Goal: Task Accomplishment & Management: Manage account settings

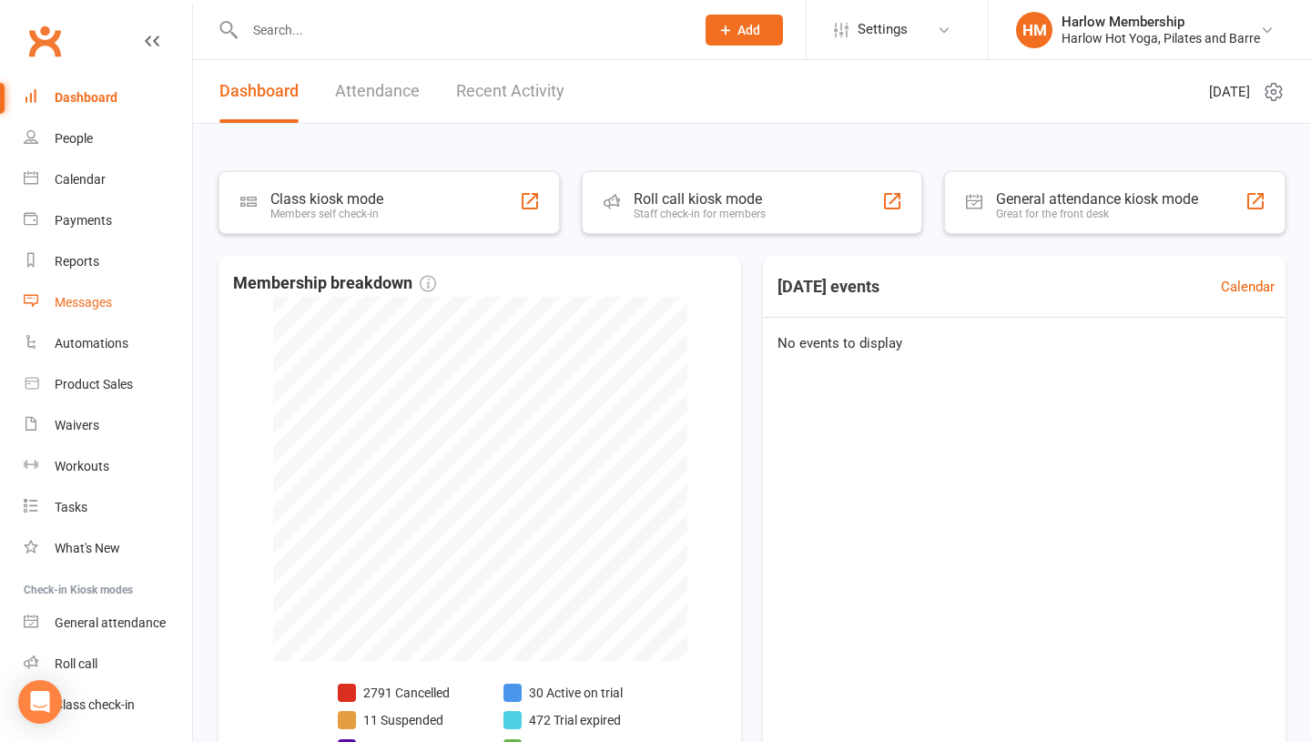
click at [56, 310] on link "Messages" at bounding box center [108, 302] width 168 height 41
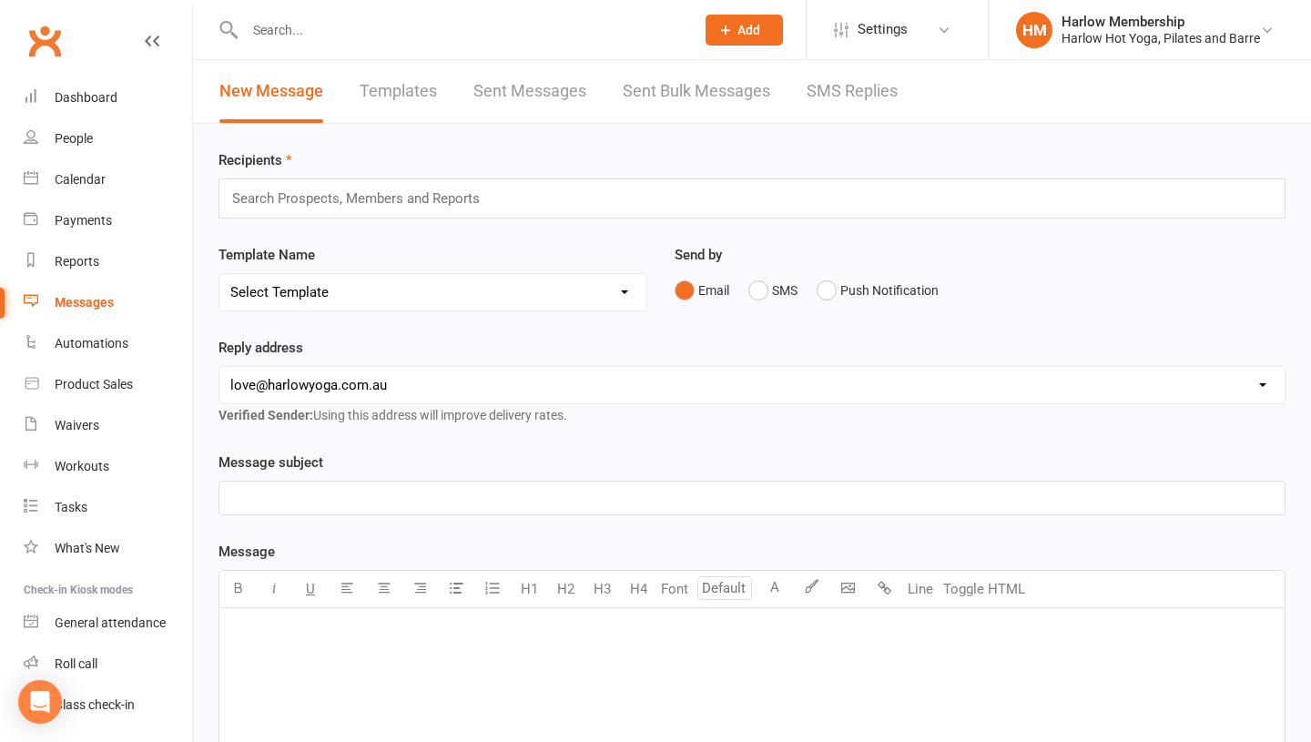
click at [797, 97] on div "New Message Templates Sent Messages Sent Bulk Messages SMS Replies" at bounding box center [558, 91] width 731 height 63
click at [849, 95] on link "SMS Replies" at bounding box center [852, 91] width 91 height 63
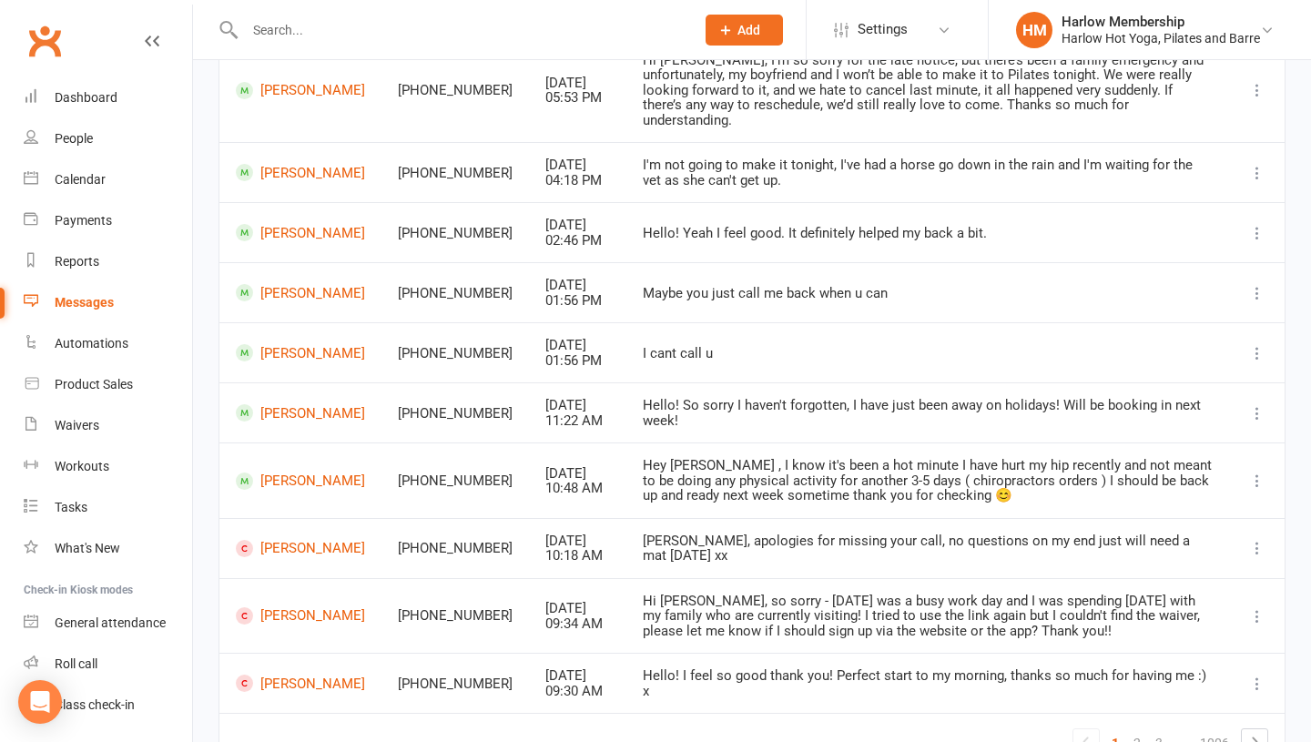
scroll to position [294, 0]
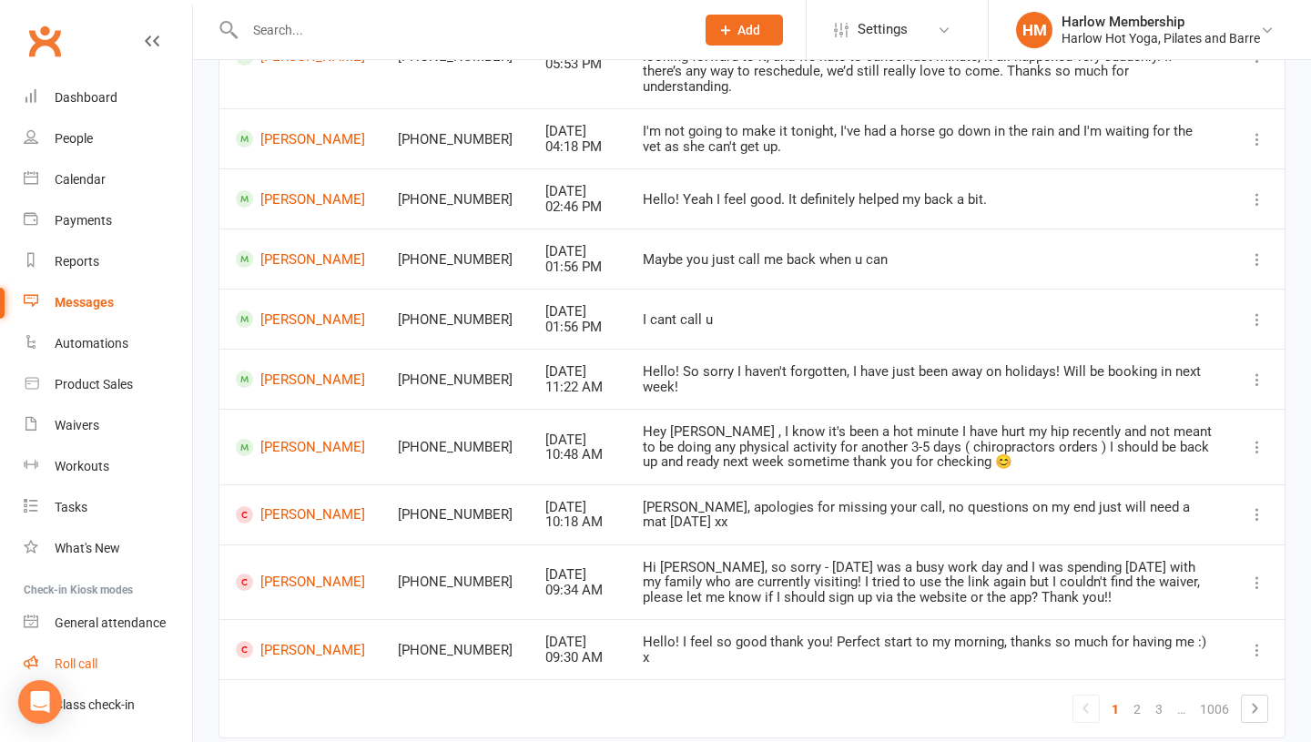
click at [87, 662] on div "Roll call" at bounding box center [76, 663] width 43 height 15
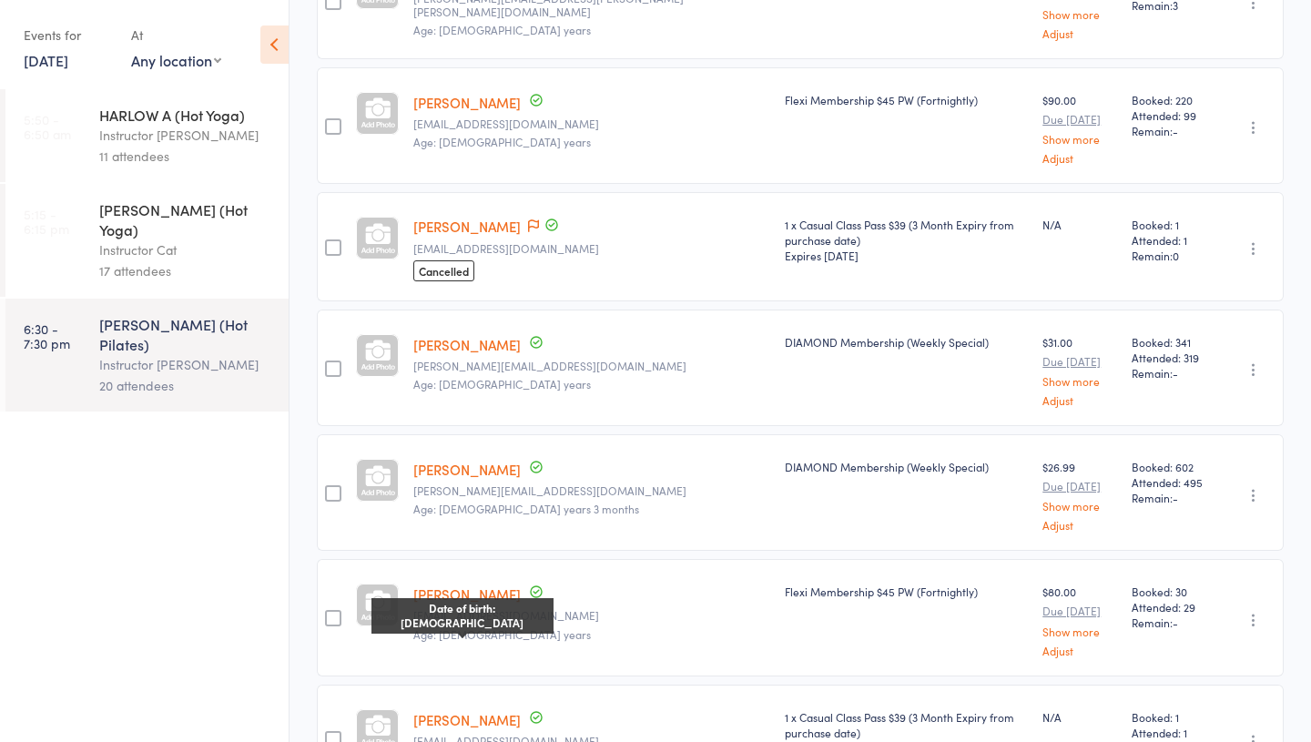
scroll to position [980, 0]
click at [445, 220] on link "Alisha Harbott" at bounding box center [466, 228] width 107 height 19
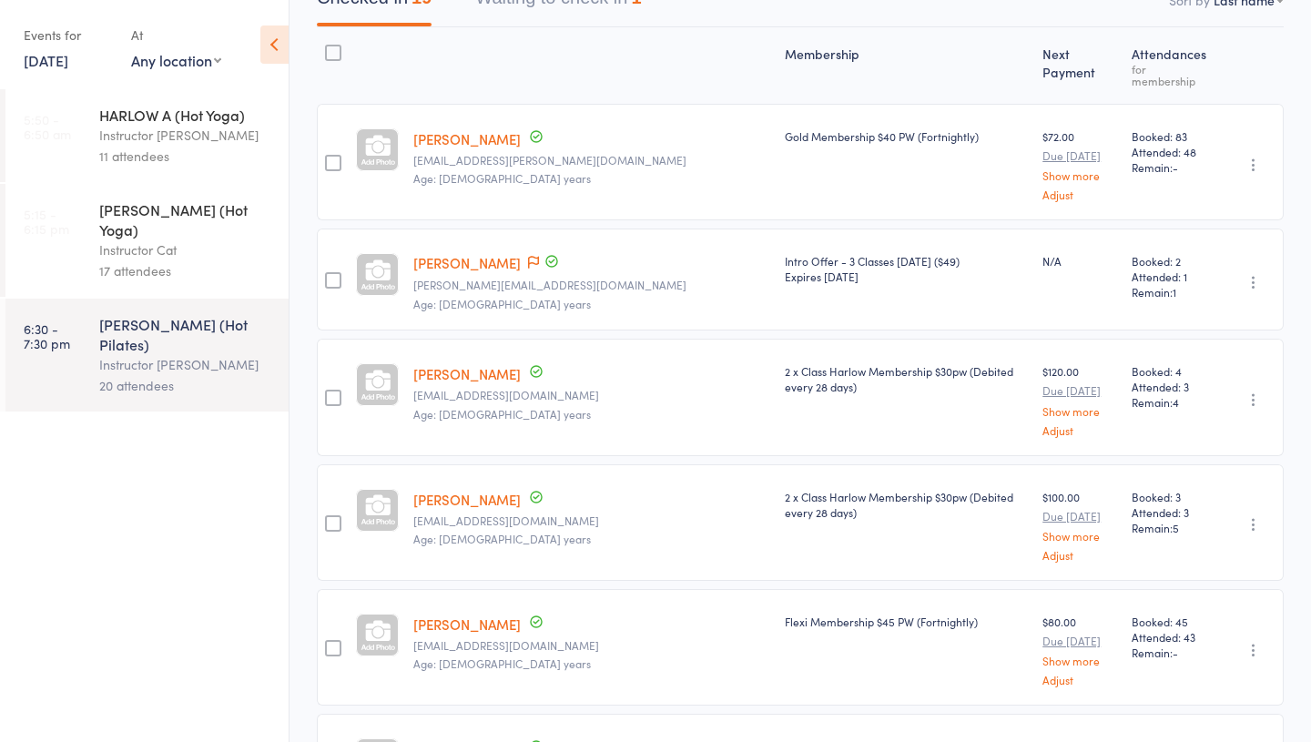
scroll to position [208, 0]
click at [444, 254] on link "Elsa Ananto" at bounding box center [466, 263] width 107 height 19
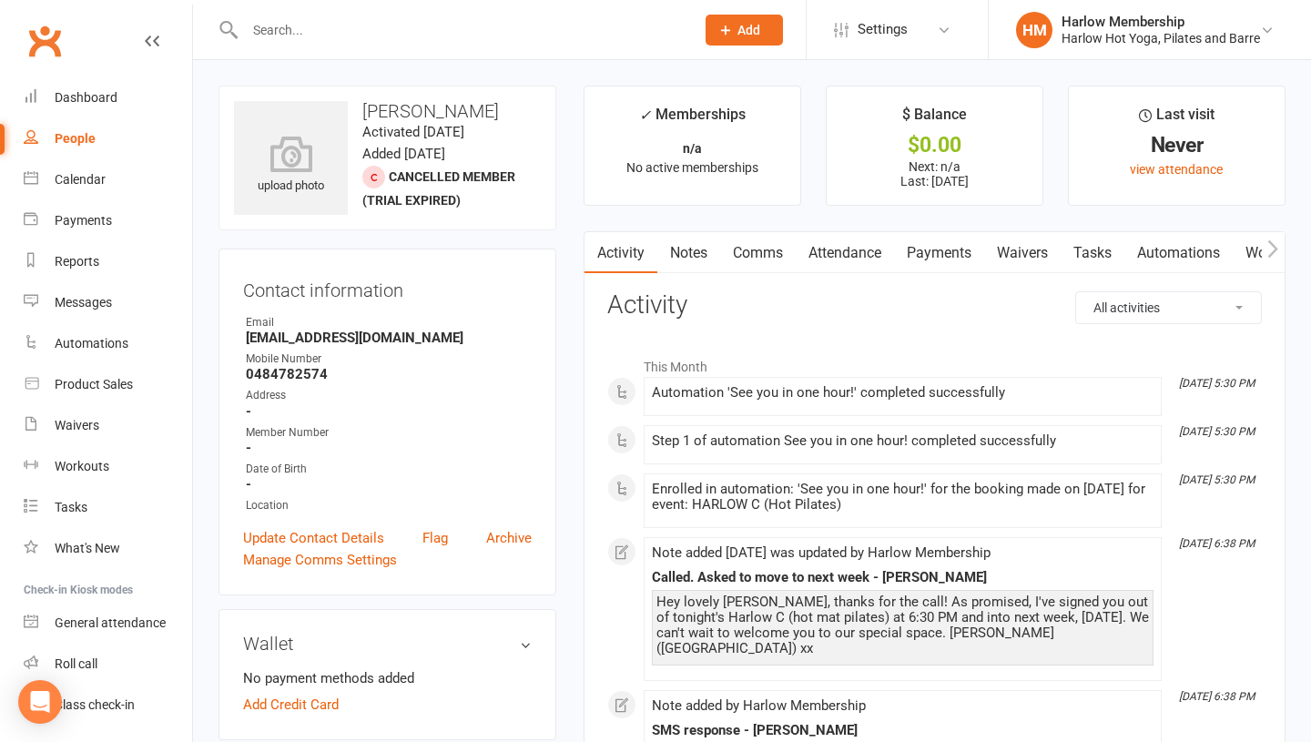
click at [692, 252] on link "Notes" at bounding box center [688, 253] width 63 height 42
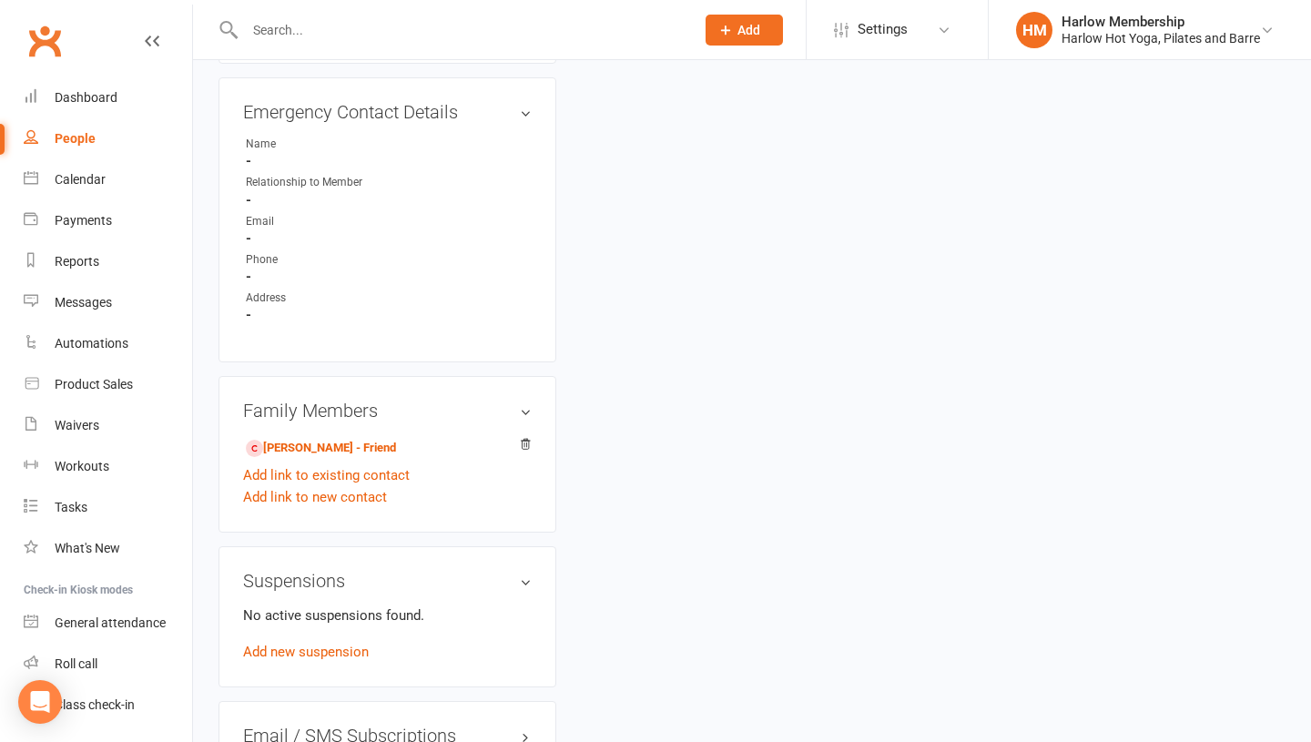
scroll to position [867, 0]
click at [320, 451] on link "Alisha Harbott - Friend" at bounding box center [321, 449] width 150 height 19
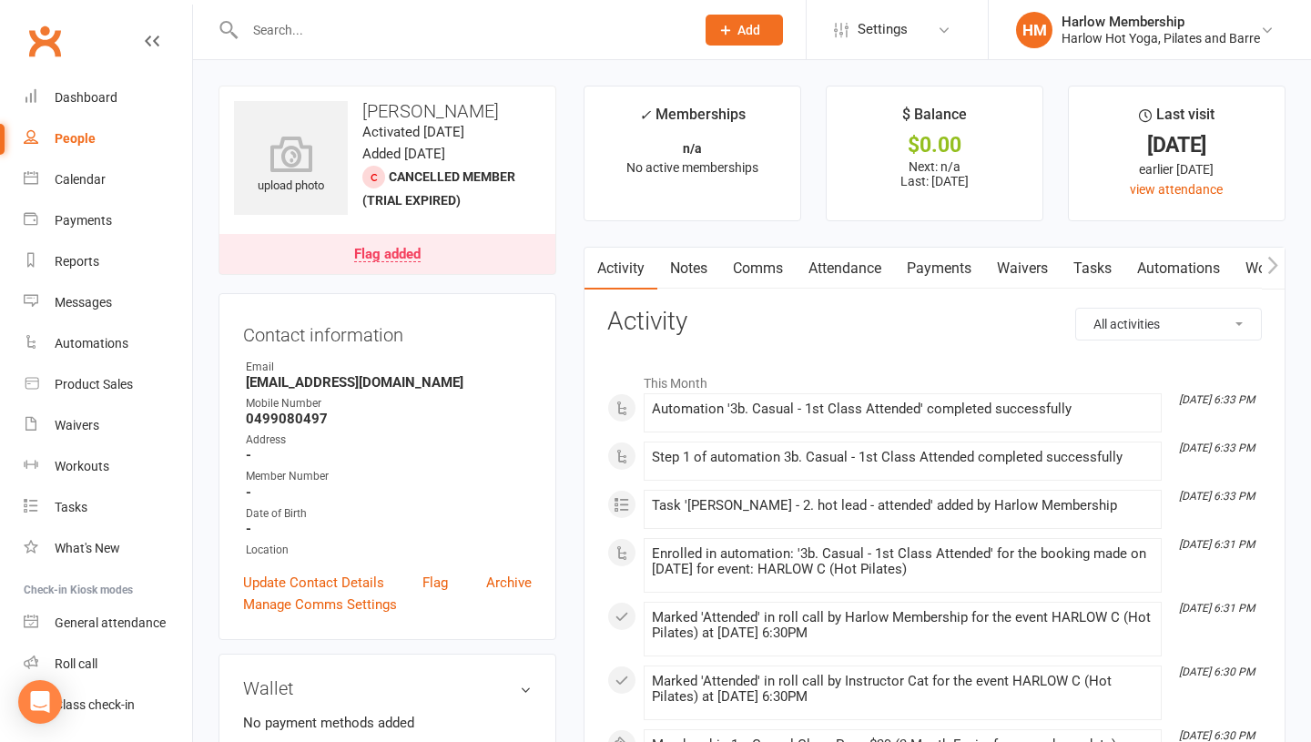
click at [688, 259] on link "Notes" at bounding box center [688, 269] width 63 height 42
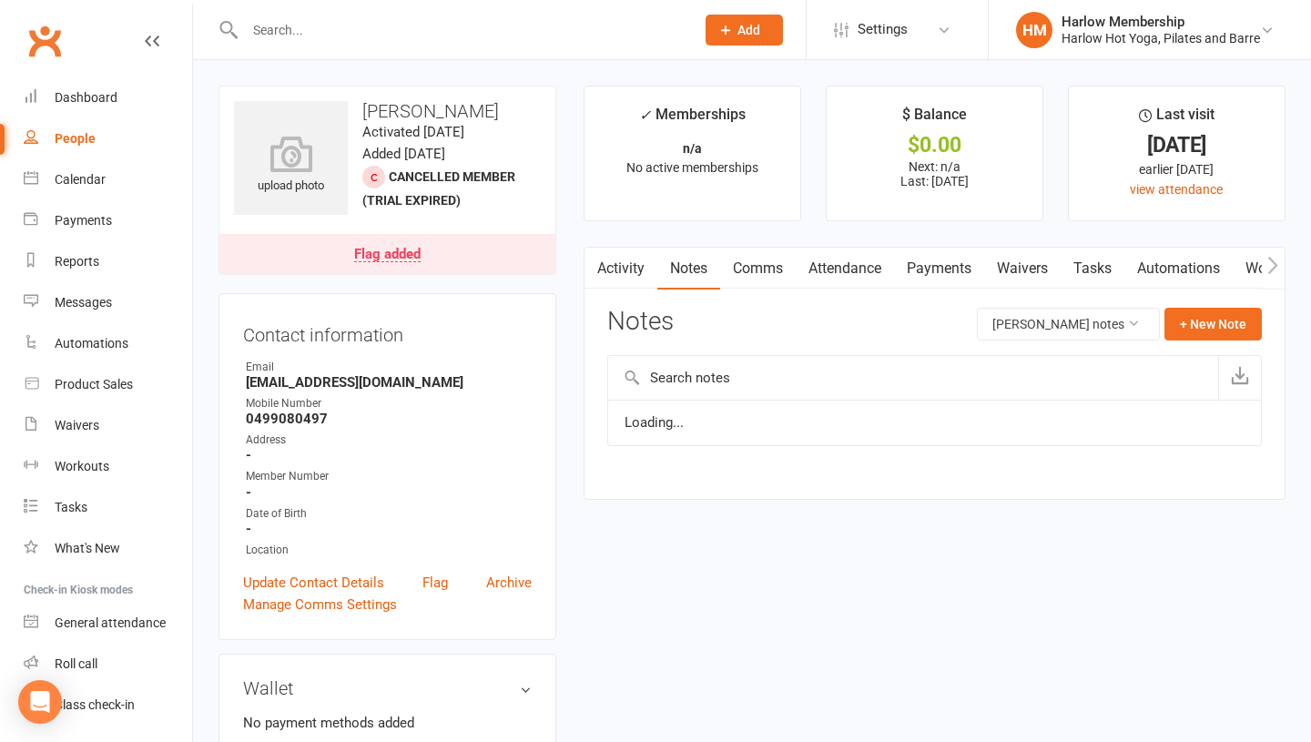
click at [688, 259] on link "Notes" at bounding box center [688, 269] width 63 height 42
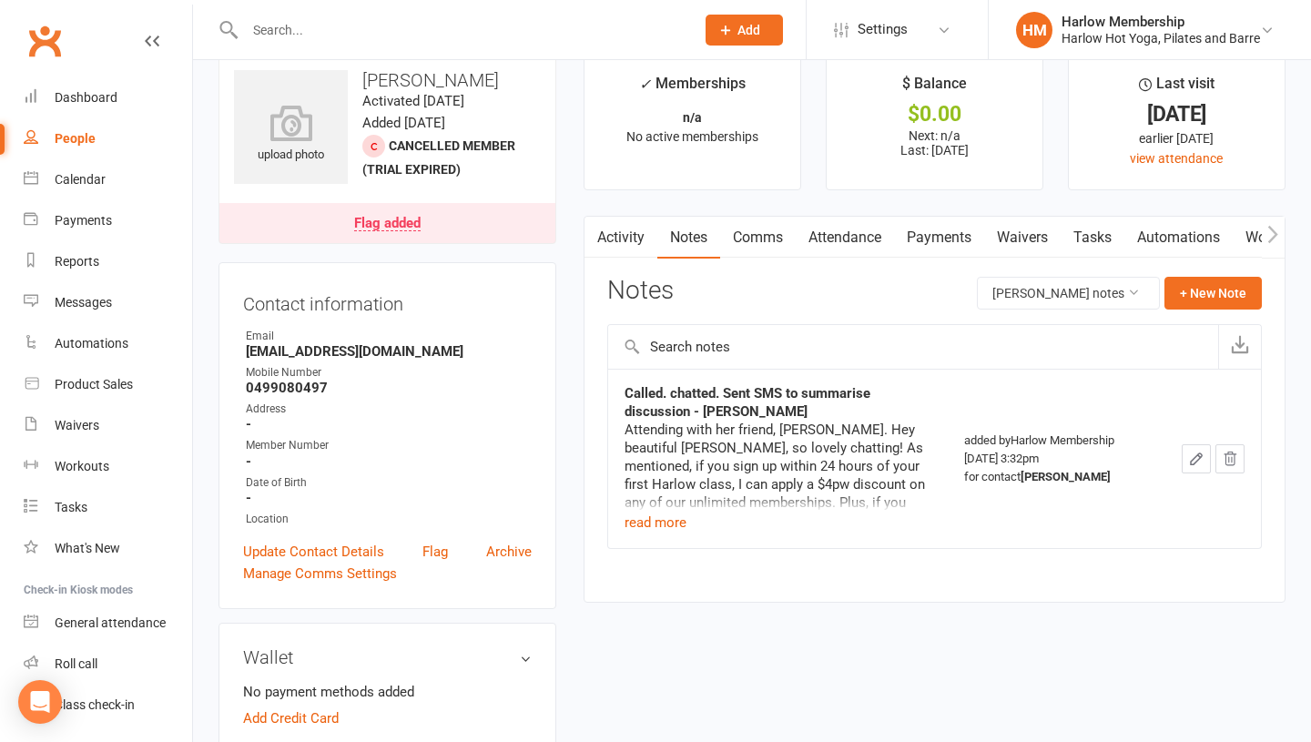
scroll to position [34, 0]
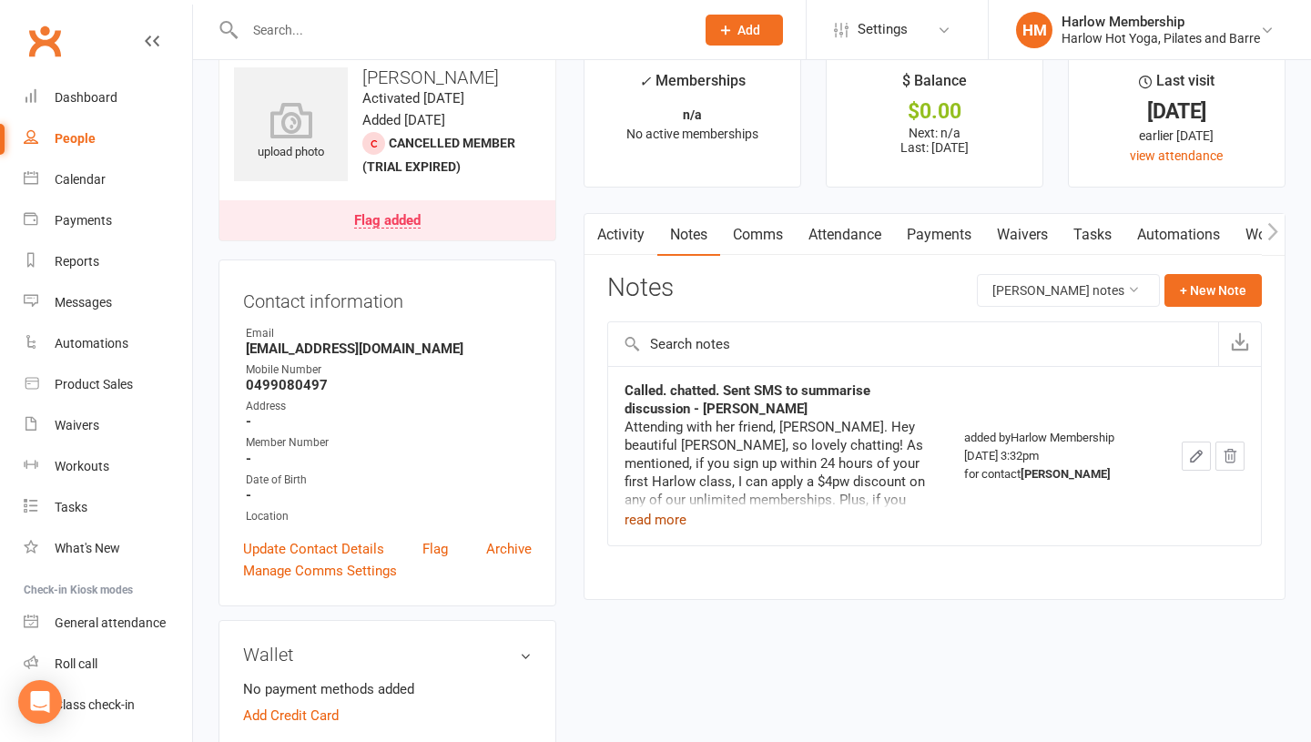
click at [666, 515] on button "read more" at bounding box center [656, 520] width 62 height 22
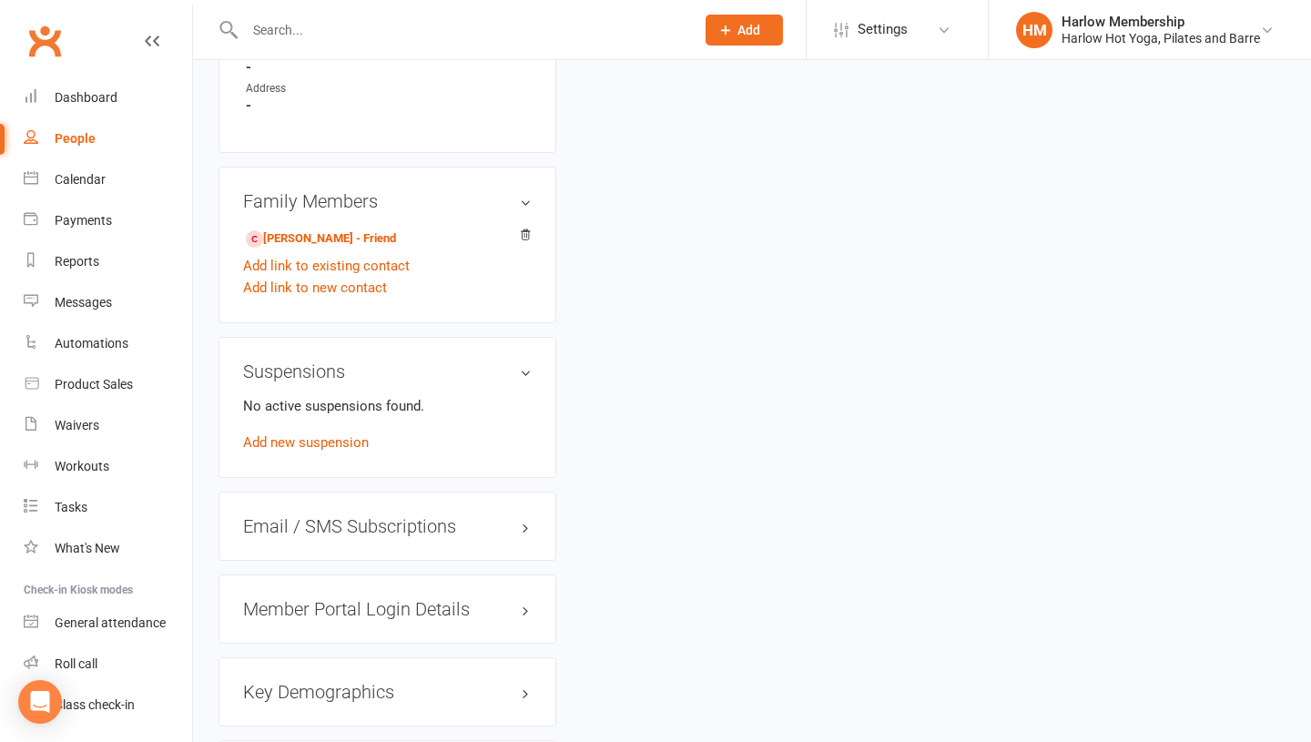
scroll to position [1037, 0]
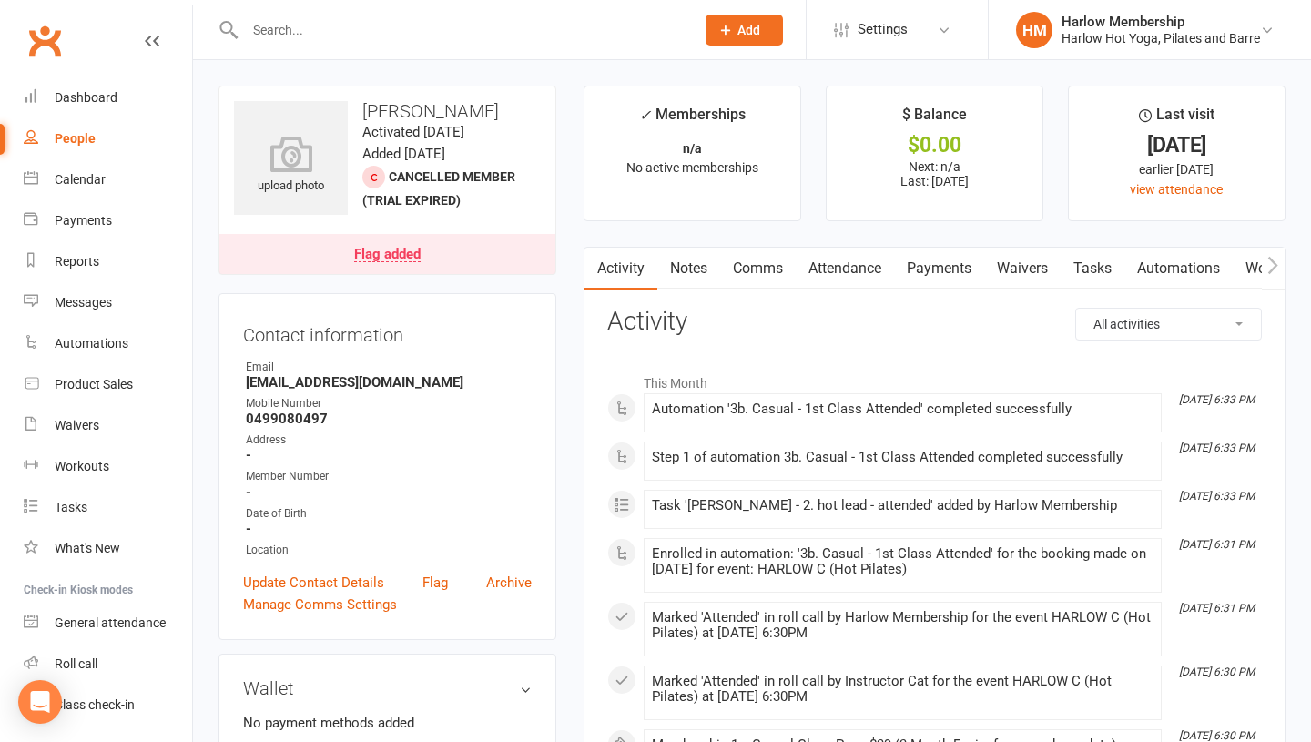
click at [687, 274] on link "Notes" at bounding box center [688, 269] width 63 height 42
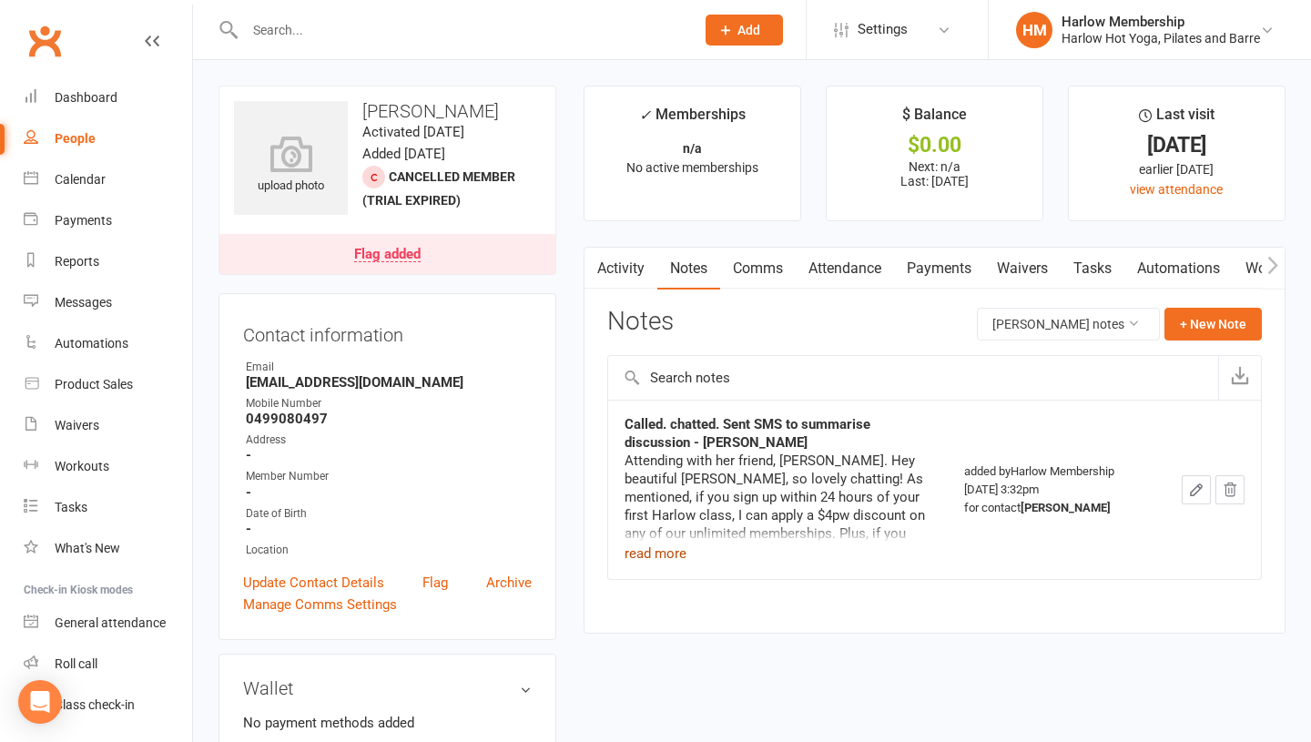
click at [662, 547] on button "read more" at bounding box center [656, 554] width 62 height 22
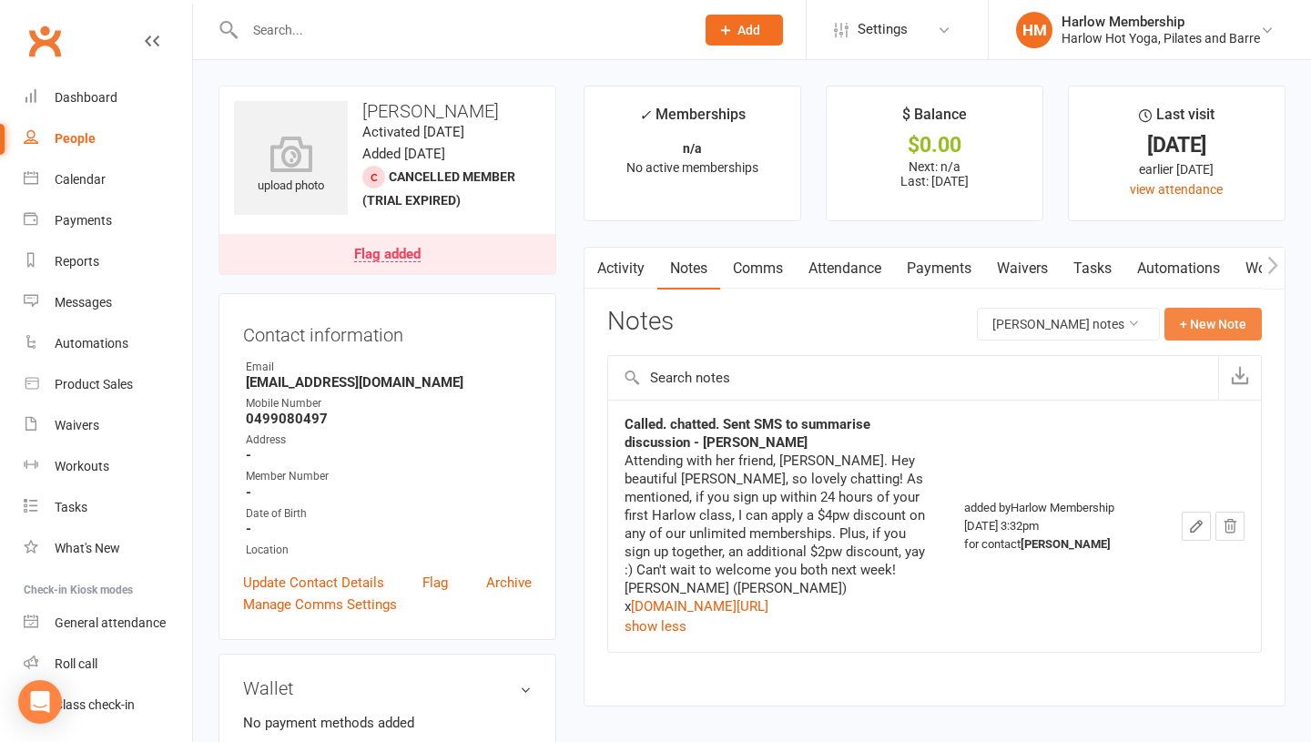
click at [1178, 327] on button "+ New Note" at bounding box center [1213, 324] width 97 height 33
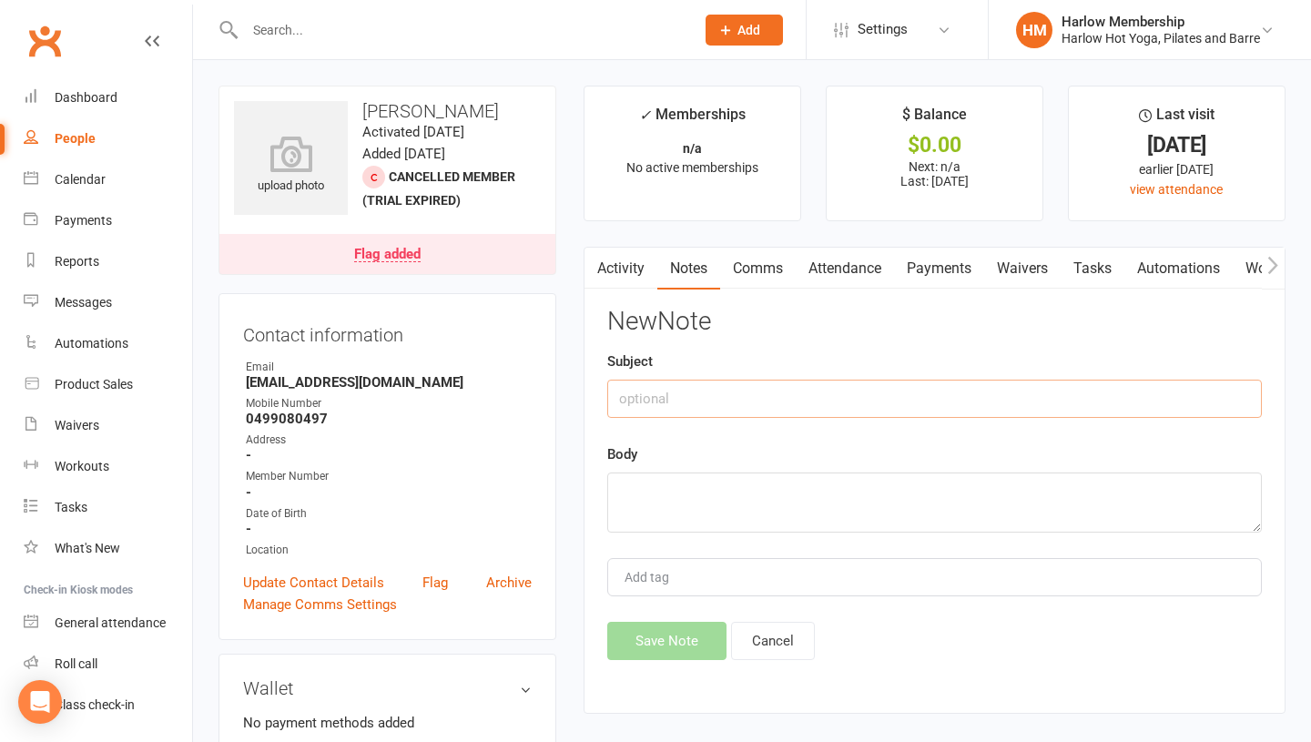
click at [733, 397] on input "text" at bounding box center [934, 399] width 655 height 38
type input "Live in Cleveland"
click at [727, 494] on textarea at bounding box center [934, 503] width 655 height 60
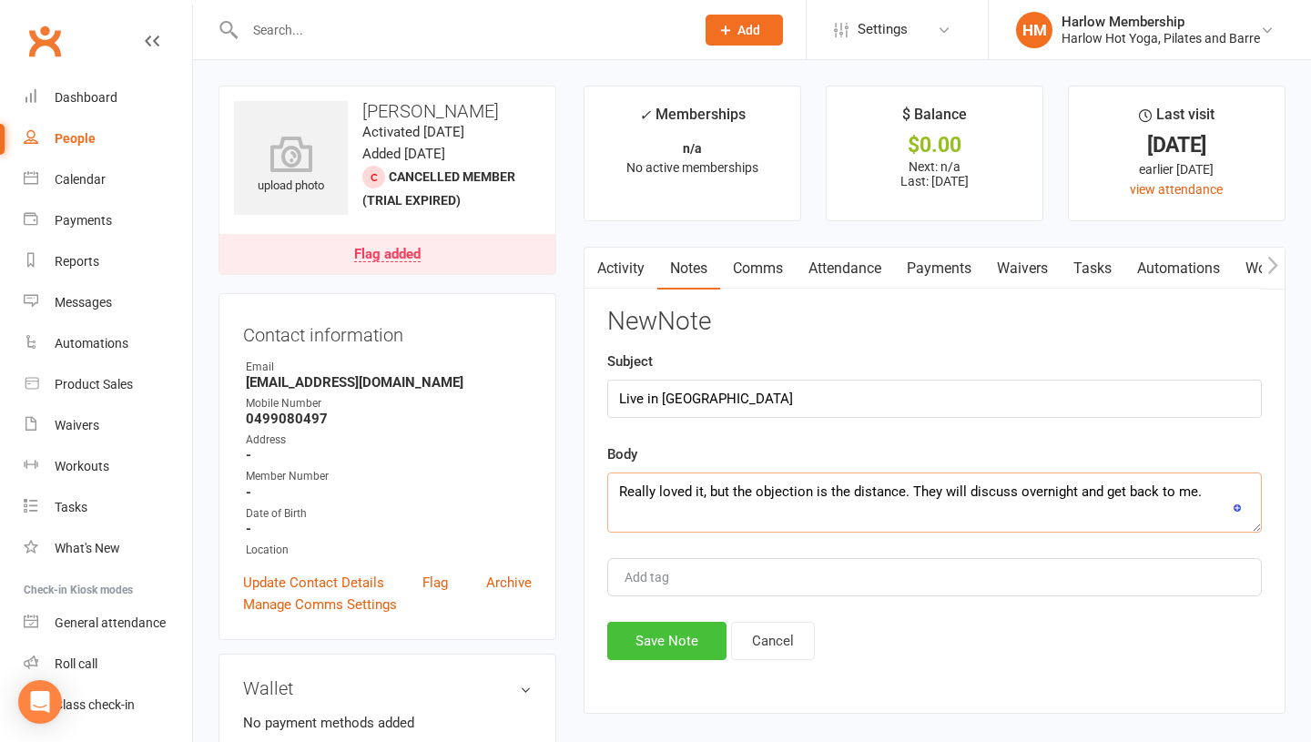
type textarea "Really loved it, but the objection is the distance. They will discuss overnight…"
click at [653, 646] on button "Save Note" at bounding box center [666, 641] width 119 height 38
